Goal: Task Accomplishment & Management: Use online tool/utility

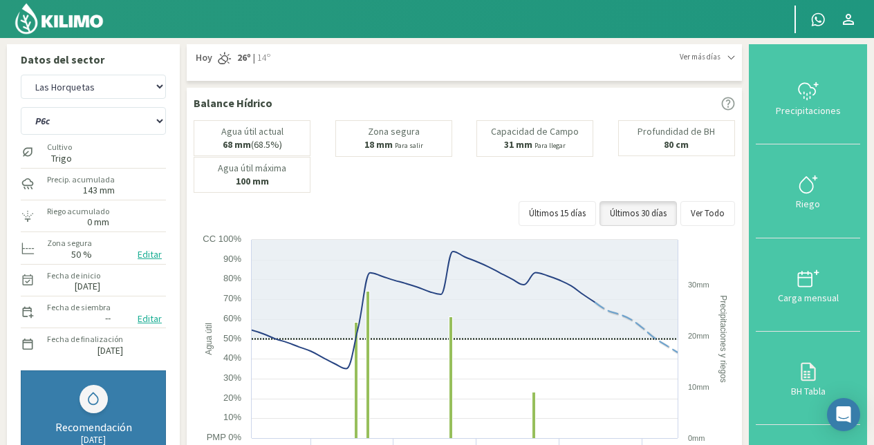
select select "3: Object"
select select "28: Object"
click at [21, 75] on select "El Espartillar - Bonamico Las Horquetas" at bounding box center [93, 87] width 145 height 24
click at [97, 126] on select "P10 P12 P14 P1a P1c P2a P2b P3a P3c P4c P5b P5c P6c P7c P8a P8b" at bounding box center [93, 121] width 145 height 28
select select "4: Object"
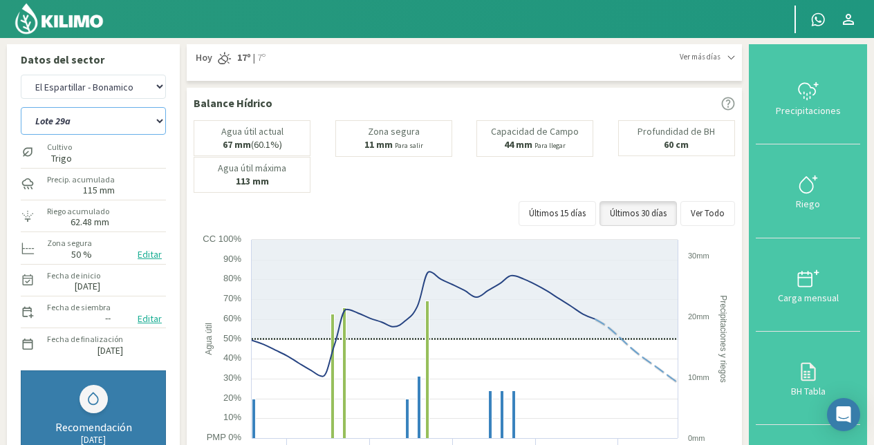
select select "34: Object"
click at [21, 107] on select "Lote 29a Lote 29c Lote 30b Lote 30c" at bounding box center [93, 121] width 145 height 28
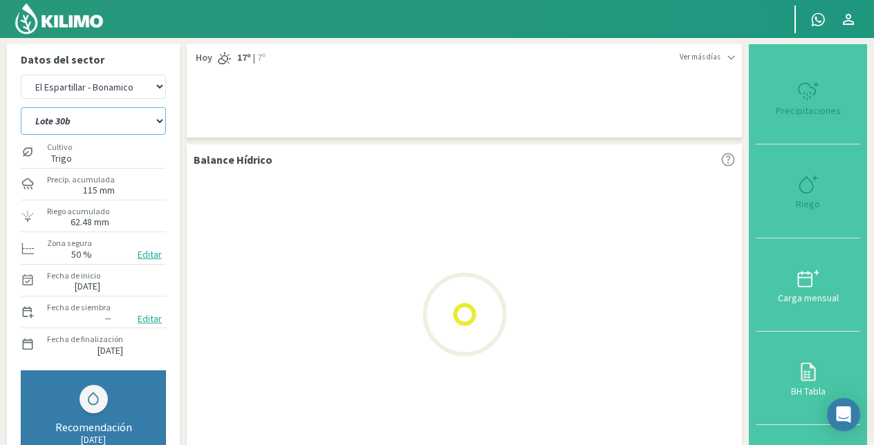
select select "6: Object"
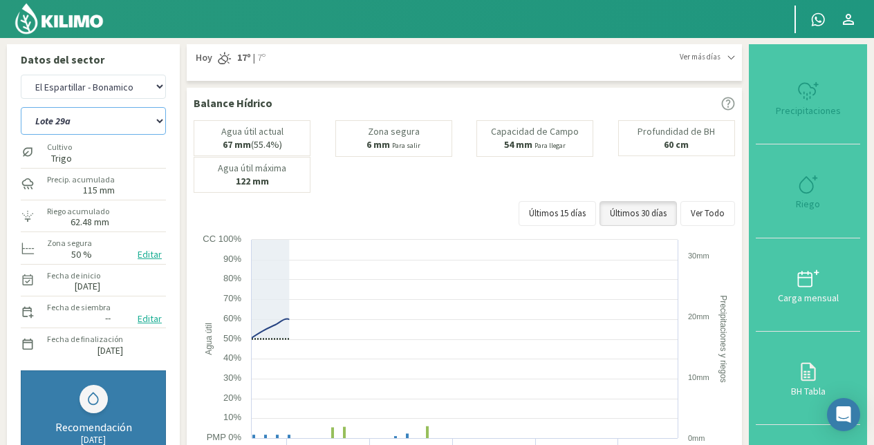
select select "38: Object"
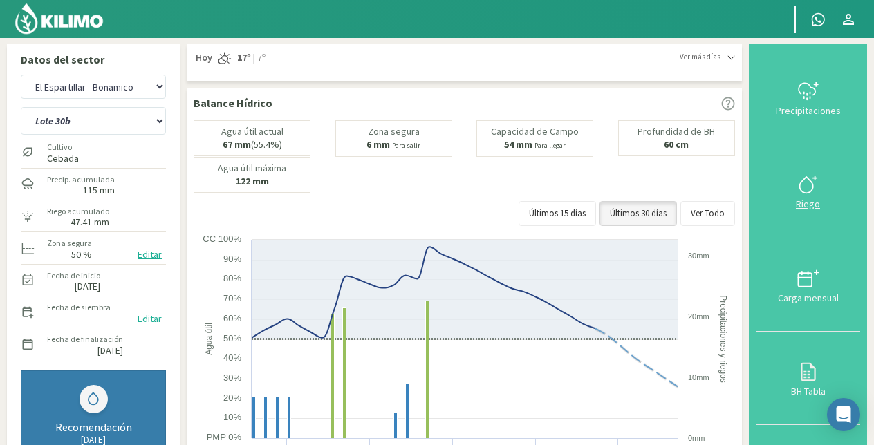
click at [809, 182] on icon at bounding box center [808, 185] width 22 height 22
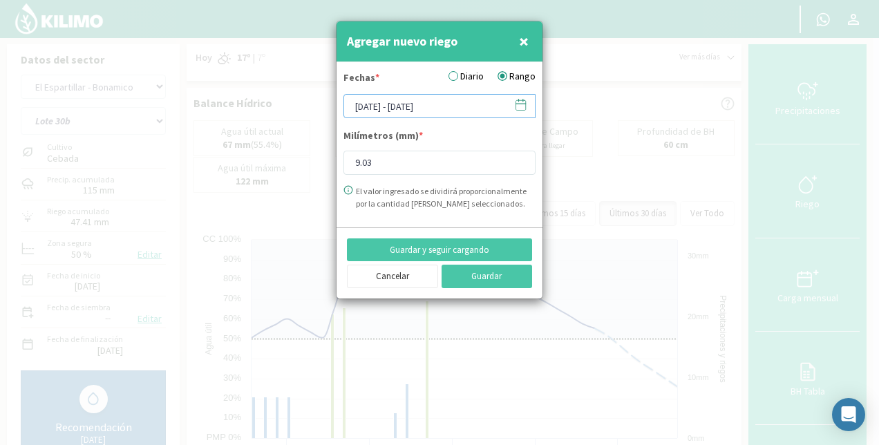
click at [404, 106] on input "08/10/2025 - 09/10/2025" at bounding box center [440, 106] width 192 height 24
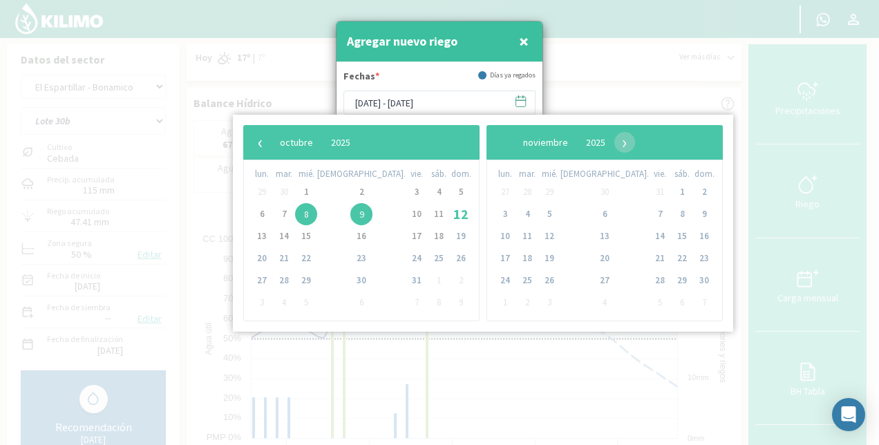
click at [317, 212] on span "8" at bounding box center [306, 214] width 22 height 22
click at [406, 215] on span "10" at bounding box center [417, 214] width 22 height 22
type input "08/10/2025 - 10/10/2025"
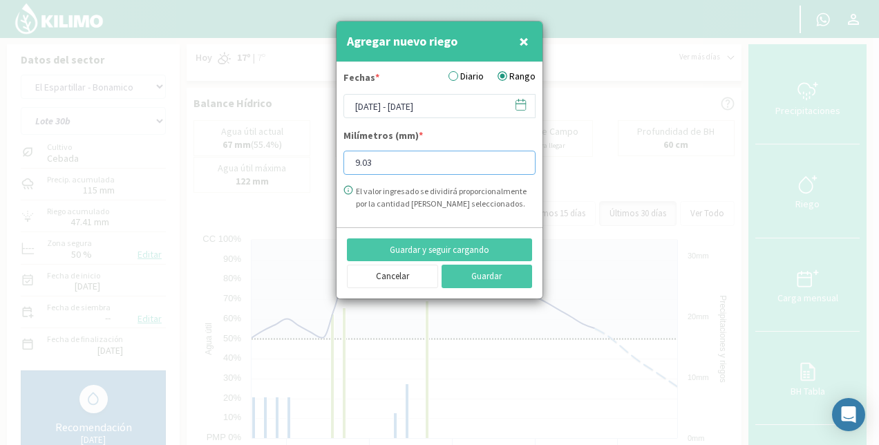
drag, startPoint x: 383, startPoint y: 159, endPoint x: 317, endPoint y: 185, distance: 70.7
click at [317, 185] on div "Agregar nuevo riego × Fechas * Diario Rango 08/10/2025 - 10/10/2025 Milímetros …" at bounding box center [439, 222] width 879 height 445
type input "17.42"
click at [488, 272] on button "Guardar" at bounding box center [487, 277] width 91 height 24
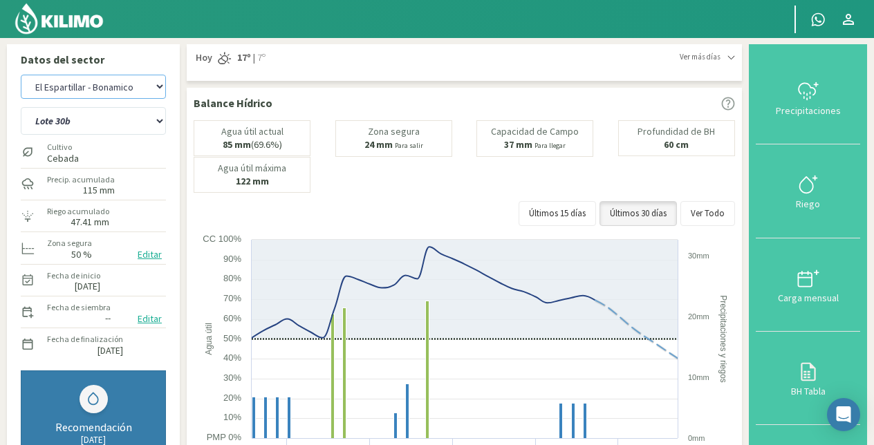
click at [116, 83] on select "El Espartillar - Bonamico Las Horquetas" at bounding box center [93, 87] width 145 height 24
click at [95, 86] on select "El Espartillar - Bonamico Las Horquetas" at bounding box center [93, 87] width 145 height 24
click at [21, 75] on select "El Espartillar - Bonamico Las Horquetas" at bounding box center [93, 87] width 145 height 24
click at [86, 129] on select "Lote 29a Lote 29c Lote 30b Lote 30c" at bounding box center [93, 121] width 145 height 28
select select "9: Object"
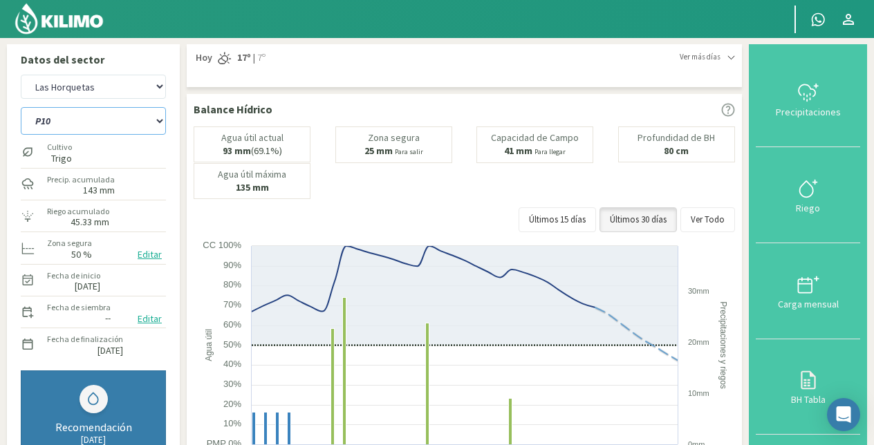
select select "43: Object"
click at [21, 107] on select "P10 P12 P14 P1a P1c P2a P2b P3a P3c P4c P5b P5c P6c P7c P8a P8b" at bounding box center [93, 121] width 145 height 28
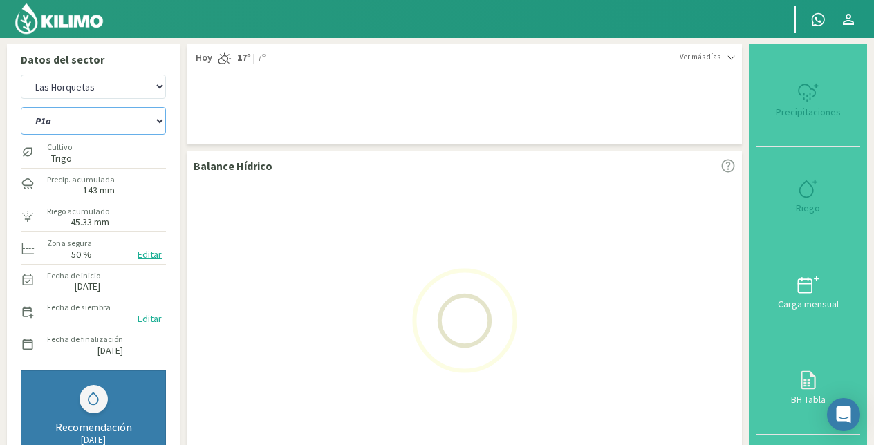
select select "11: Object"
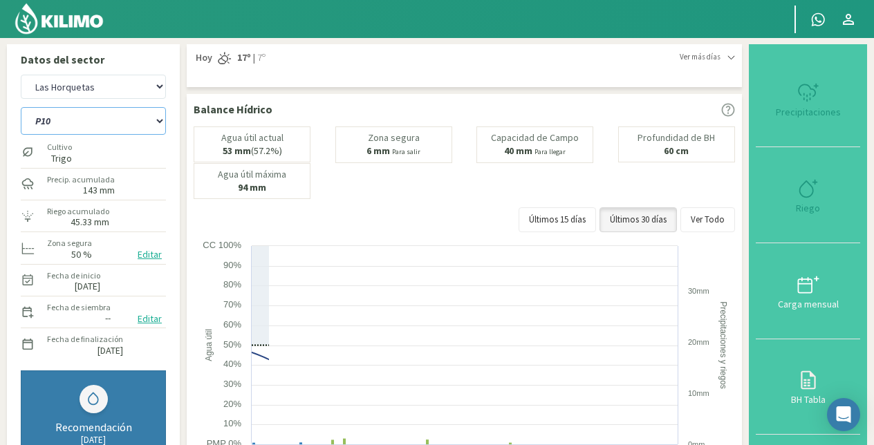
select select "59: Object"
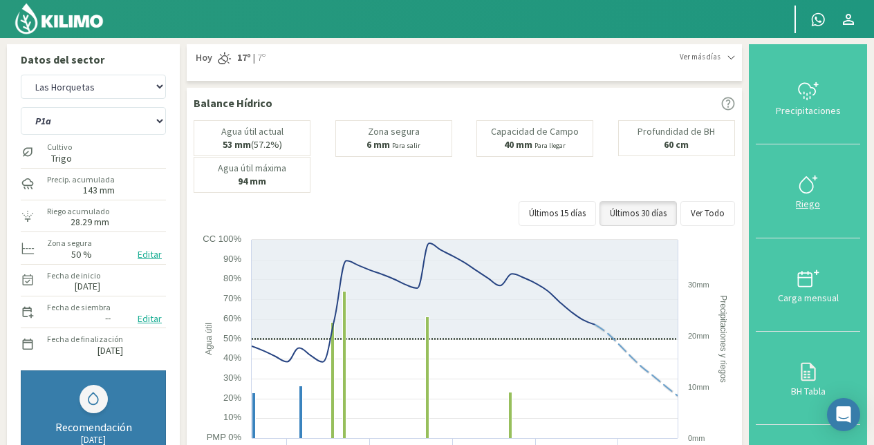
click at [809, 187] on icon at bounding box center [808, 185] width 22 height 22
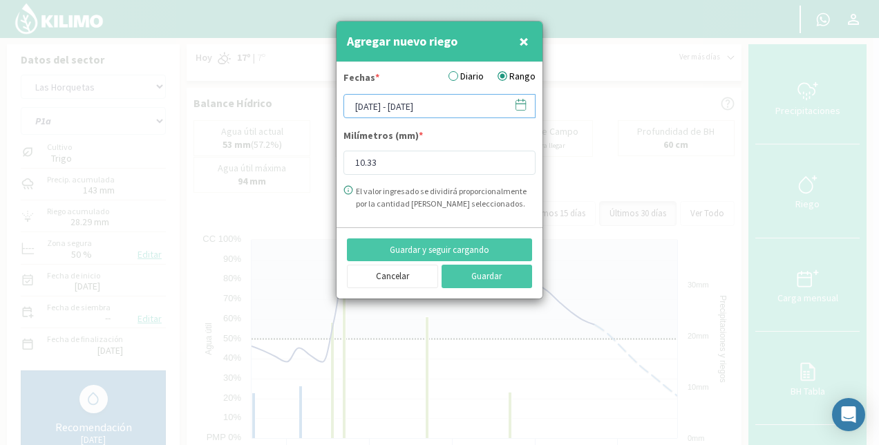
click at [404, 105] on input "08/10/2025 - 10/10/2025" at bounding box center [440, 106] width 192 height 24
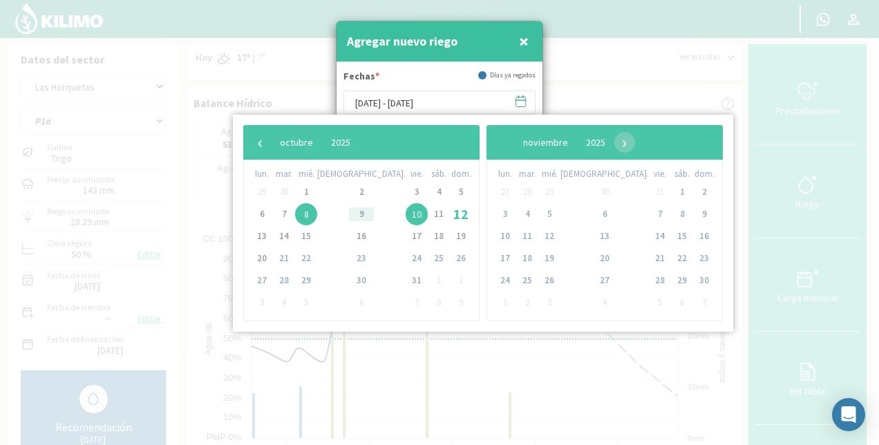
click at [317, 212] on span "8" at bounding box center [306, 214] width 22 height 22
click at [406, 216] on span "10" at bounding box center [417, 214] width 22 height 22
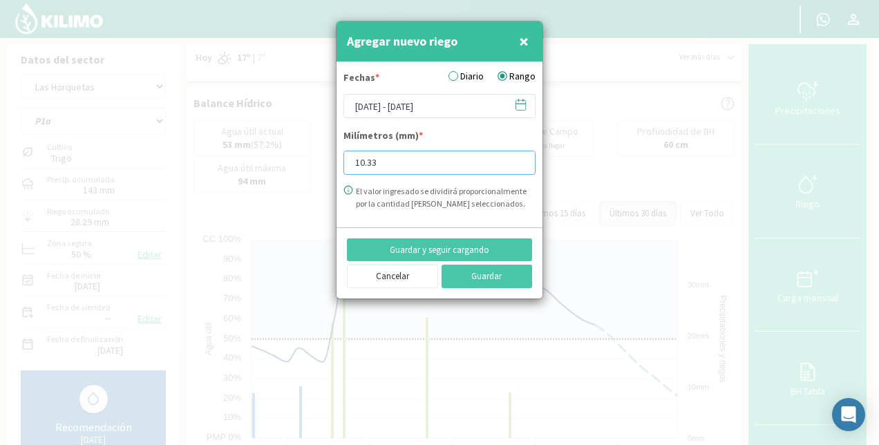
drag, startPoint x: 388, startPoint y: 160, endPoint x: 308, endPoint y: 176, distance: 82.6
click at [308, 176] on div "Agregar nuevo riego × Fechas * Diario Rango 08/10/2025 - 10/10/2025 Milímetros …" at bounding box center [439, 222] width 879 height 445
type input "29.63"
click at [487, 270] on button "Guardar" at bounding box center [487, 277] width 91 height 24
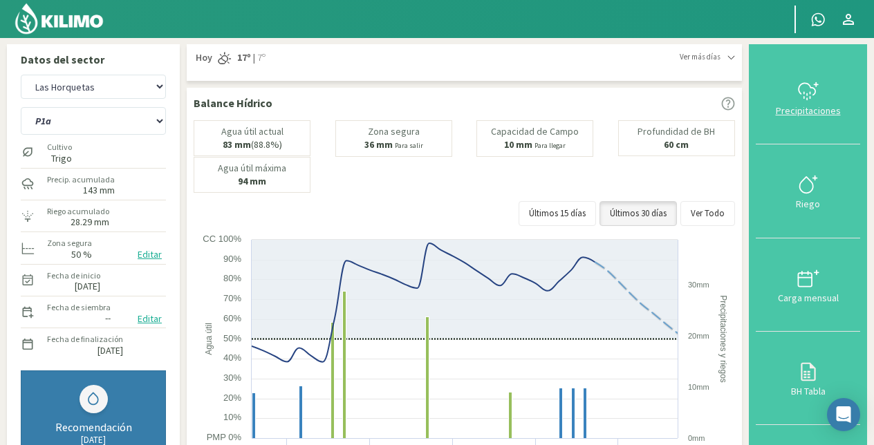
click at [815, 106] on div "Precipitaciones" at bounding box center [808, 111] width 96 height 10
type input "[DATE]"
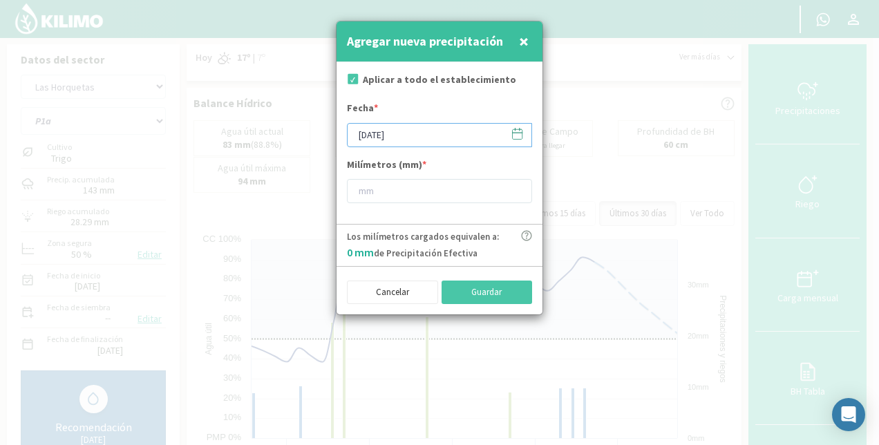
click at [397, 135] on input "[DATE]" at bounding box center [439, 135] width 185 height 24
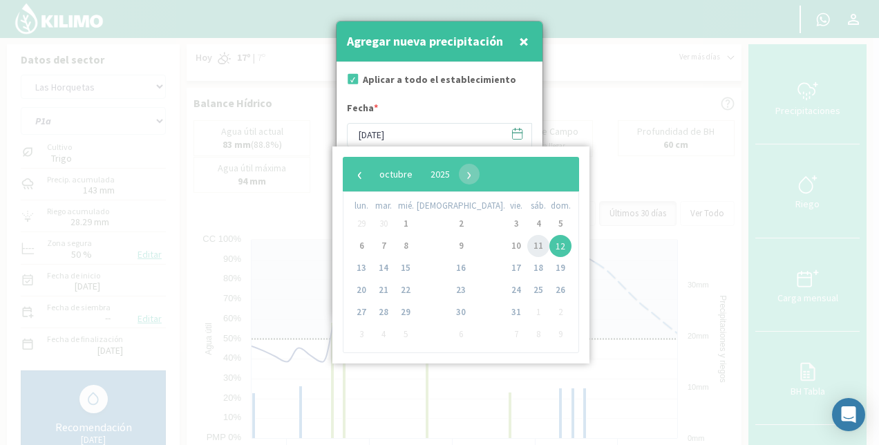
click at [527, 248] on span "11" at bounding box center [538, 246] width 22 height 22
type input "[DATE]"
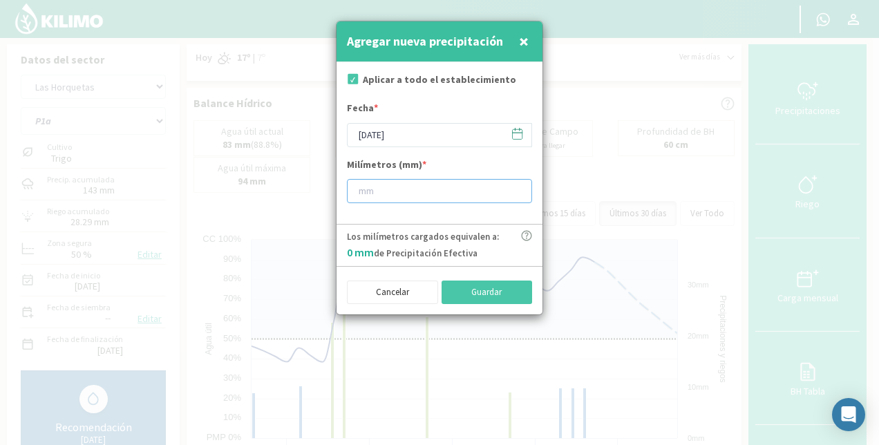
click at [393, 191] on input "number" at bounding box center [439, 191] width 185 height 24
type input "42"
click at [505, 288] on button "Guardar" at bounding box center [487, 293] width 91 height 24
type input "[DATE]"
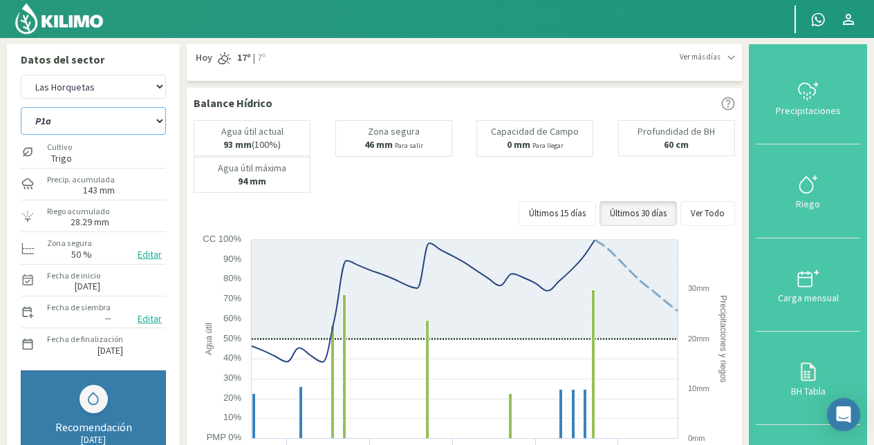
click at [84, 123] on select "P10 P12 P14 P1a P1c P2a P2b P3a P3c P4c P5b P5c P6c P7c P8a P8b" at bounding box center [93, 121] width 145 height 28
select select "62: Object"
click at [21, 107] on select "P10 P12 P14 P1a P1c P2a P2b P3a P3c P4c P5b P5c P6c P7c P8a P8b" at bounding box center [93, 121] width 145 height 28
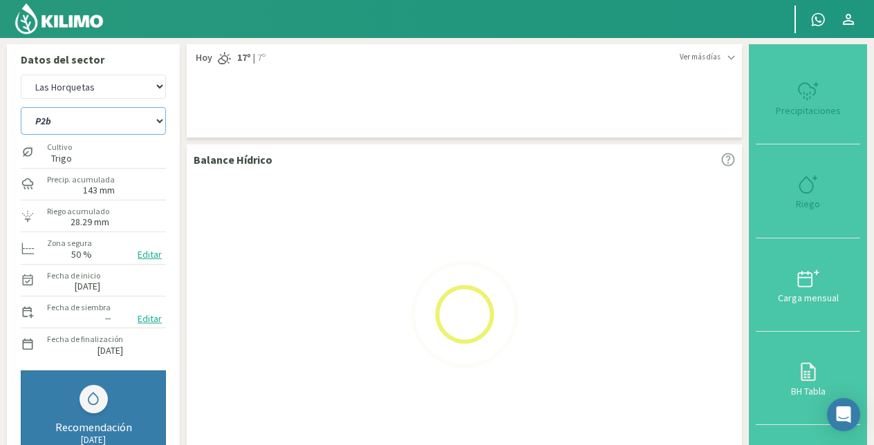
select select "13: Object"
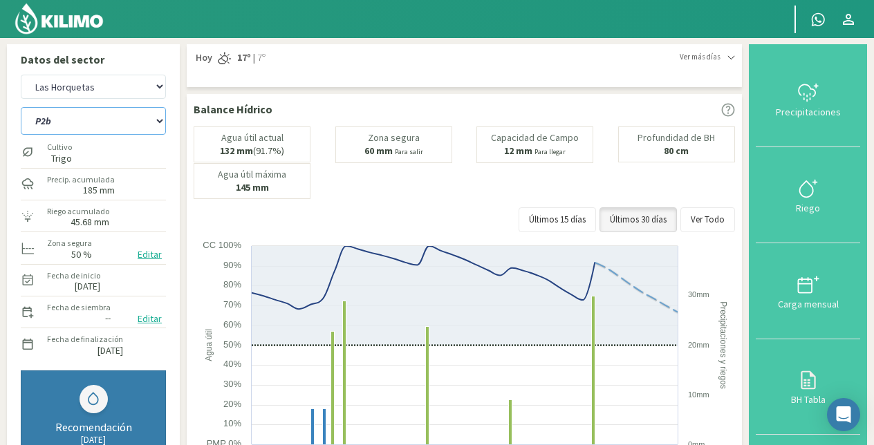
click at [80, 130] on select "P10 P12 P14 P1a P1c P2a P2b P3a P3c P4c P5b P5c P6c P7c P8a P8b" at bounding box center [93, 121] width 145 height 28
select select "77: Object"
click at [21, 107] on select "P10 P12 P14 P1a P1c P2a P2b P3a P3c P4c P5b P5c P6c P7c P8a P8b" at bounding box center [93, 121] width 145 height 28
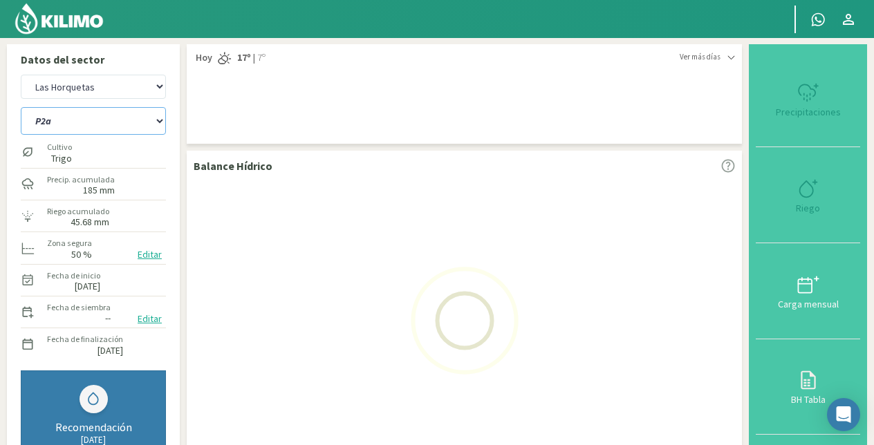
select select "15: Object"
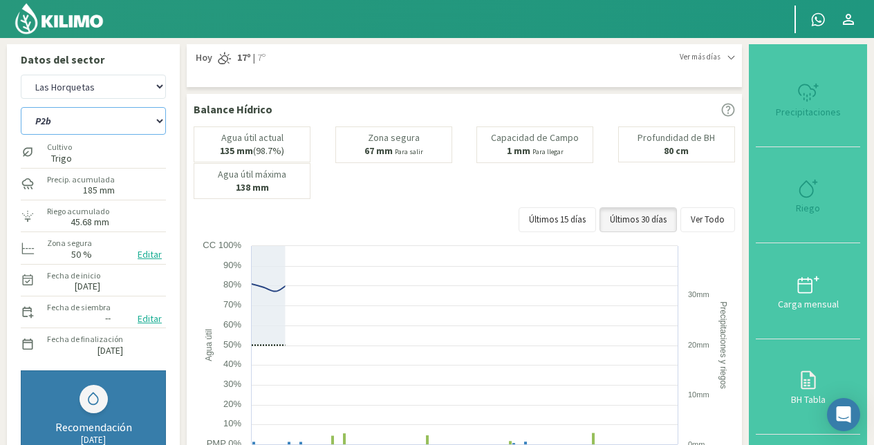
select select "93: Object"
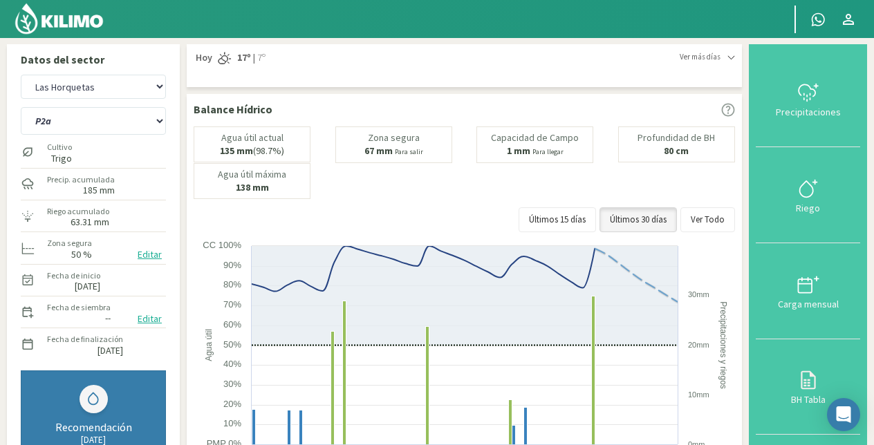
click at [84, 16] on img at bounding box center [59, 18] width 91 height 33
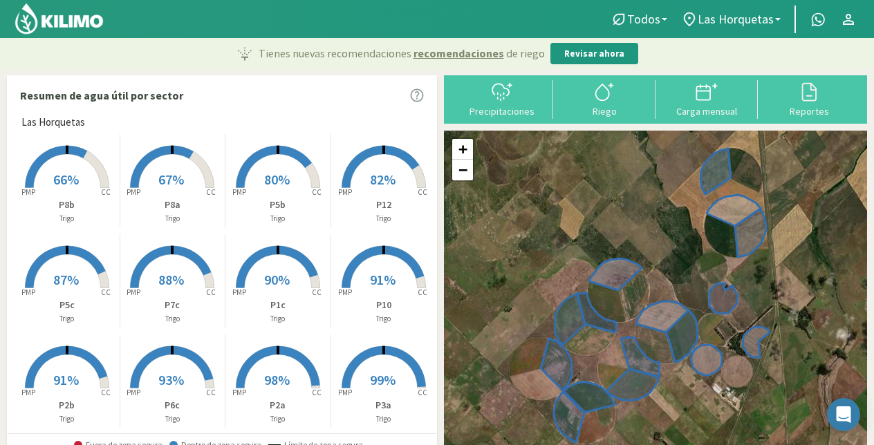
click at [274, 183] on span "80%" at bounding box center [277, 179] width 26 height 17
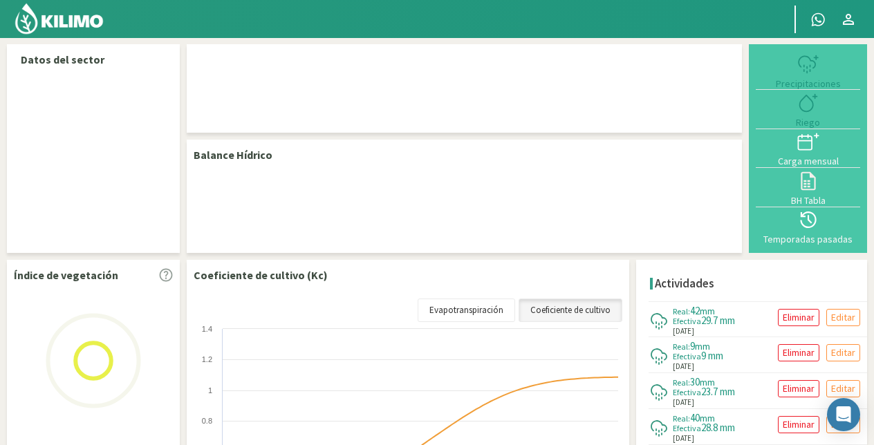
select select "1: Object"
select select "10: Object"
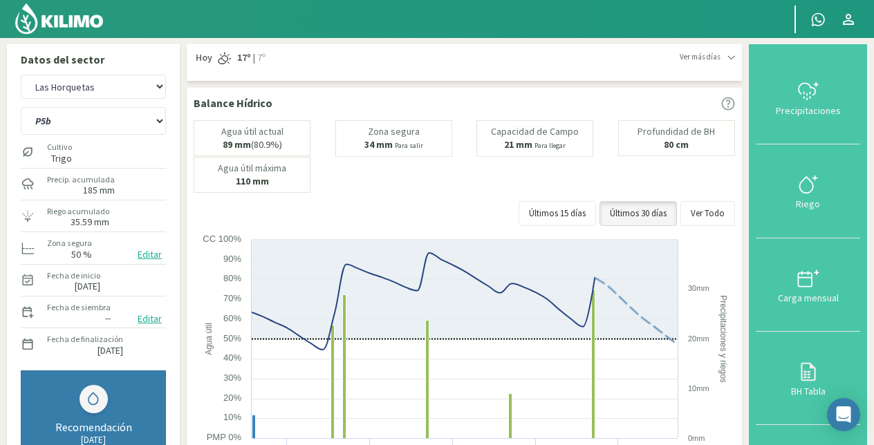
click at [79, 24] on img at bounding box center [59, 18] width 91 height 33
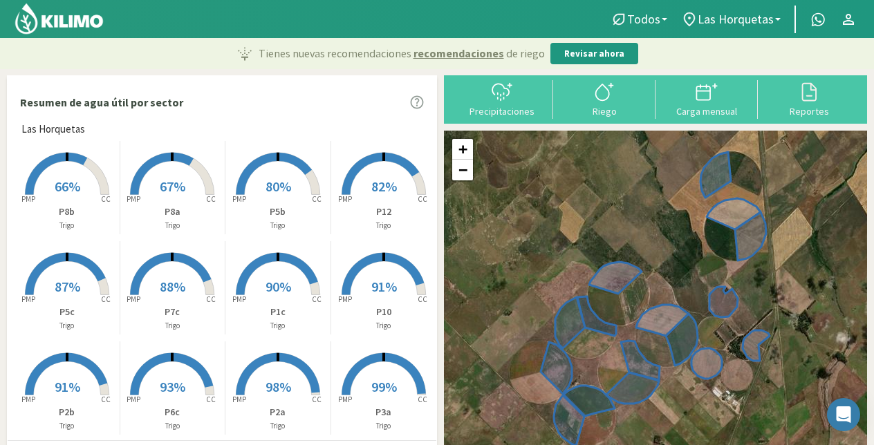
click at [183, 165] on rect at bounding box center [172, 196] width 111 height 111
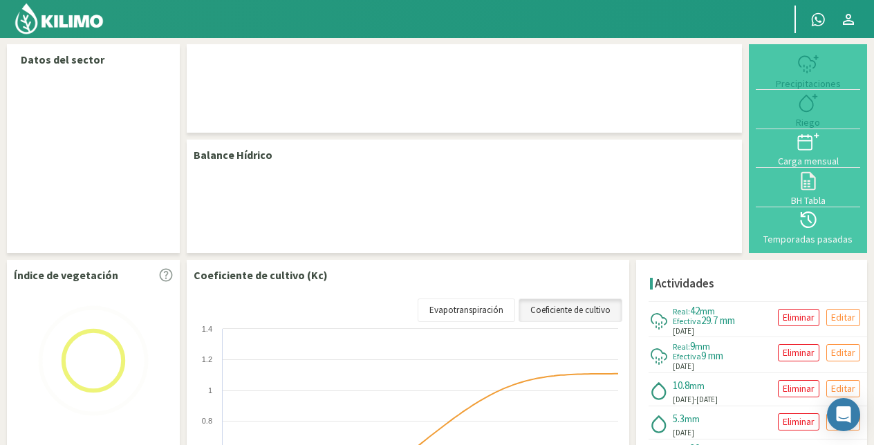
select select "1: Object"
select select "14: Object"
